Goal: Communication & Community: Participate in discussion

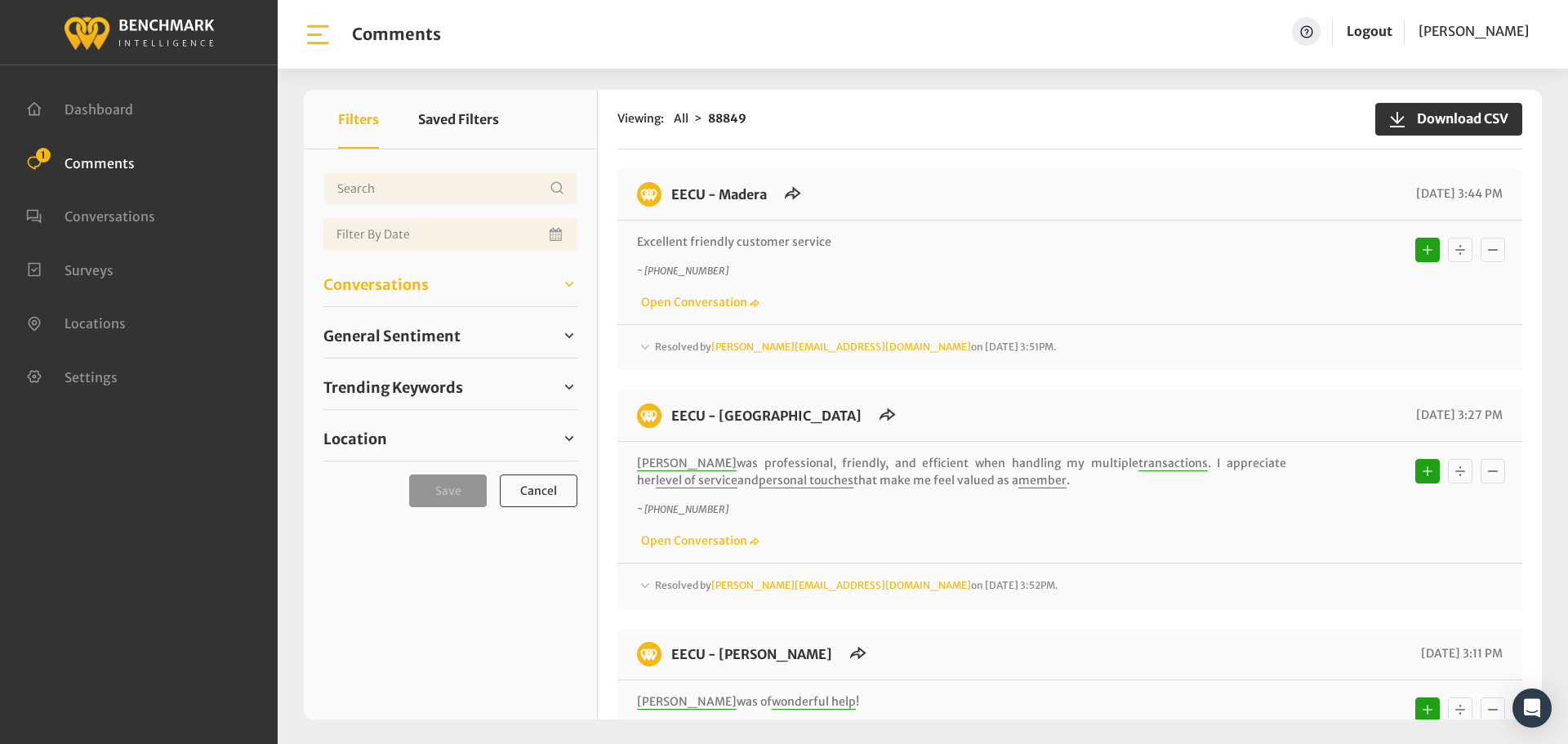
click at [419, 276] on span "Conversations" at bounding box center [376, 285] width 105 height 22
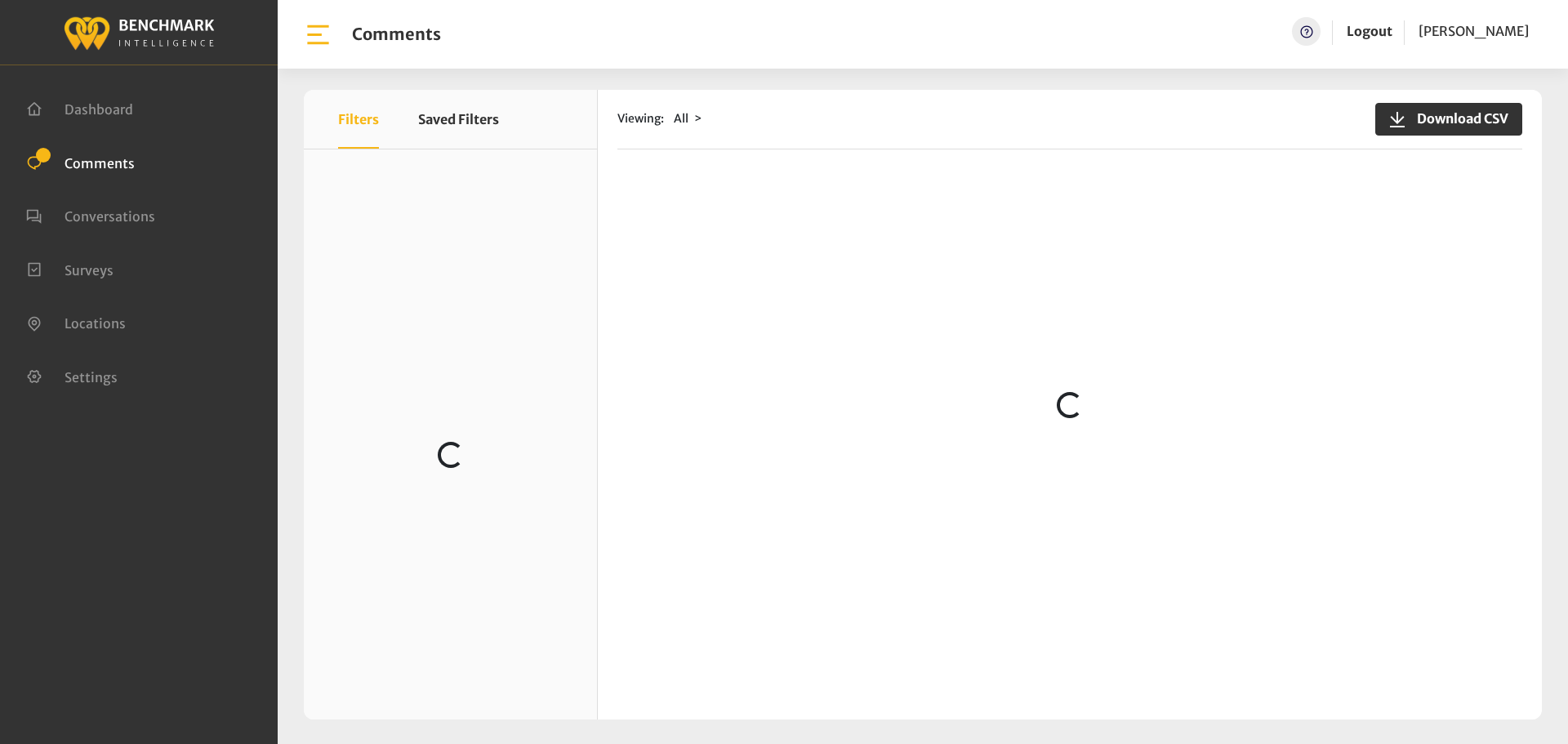
scroll to position [163, 0]
